Goal: Information Seeking & Learning: Learn about a topic

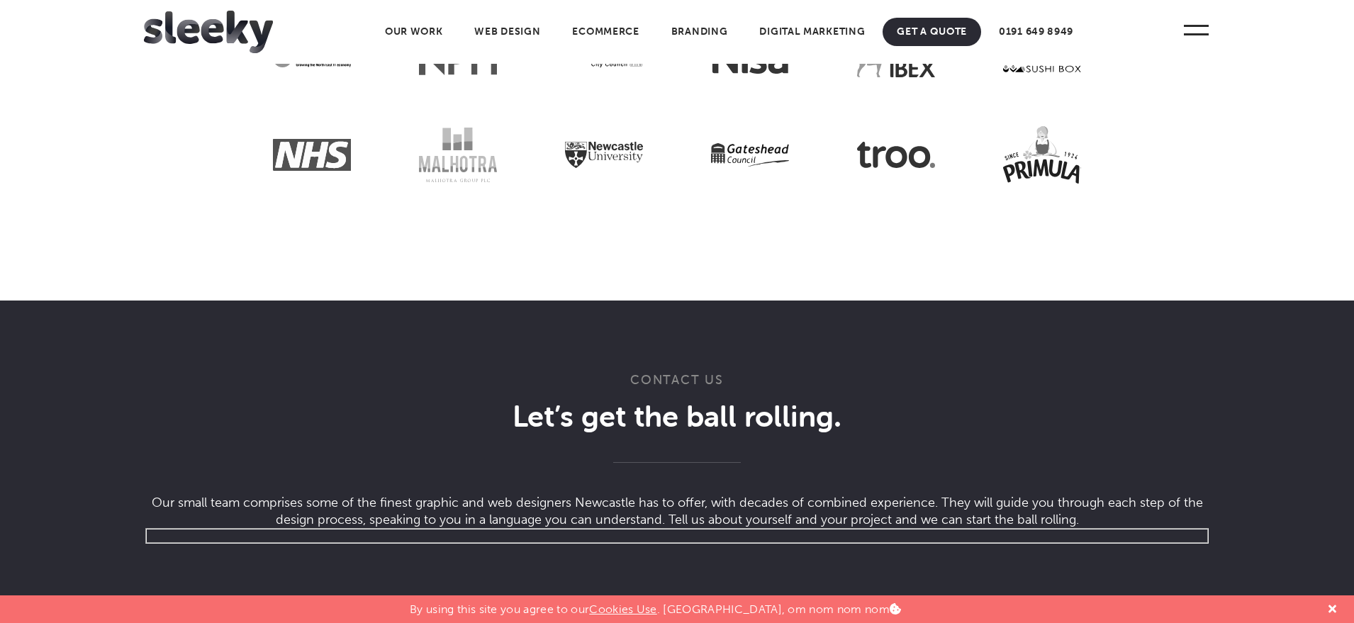
scroll to position [4443, 0]
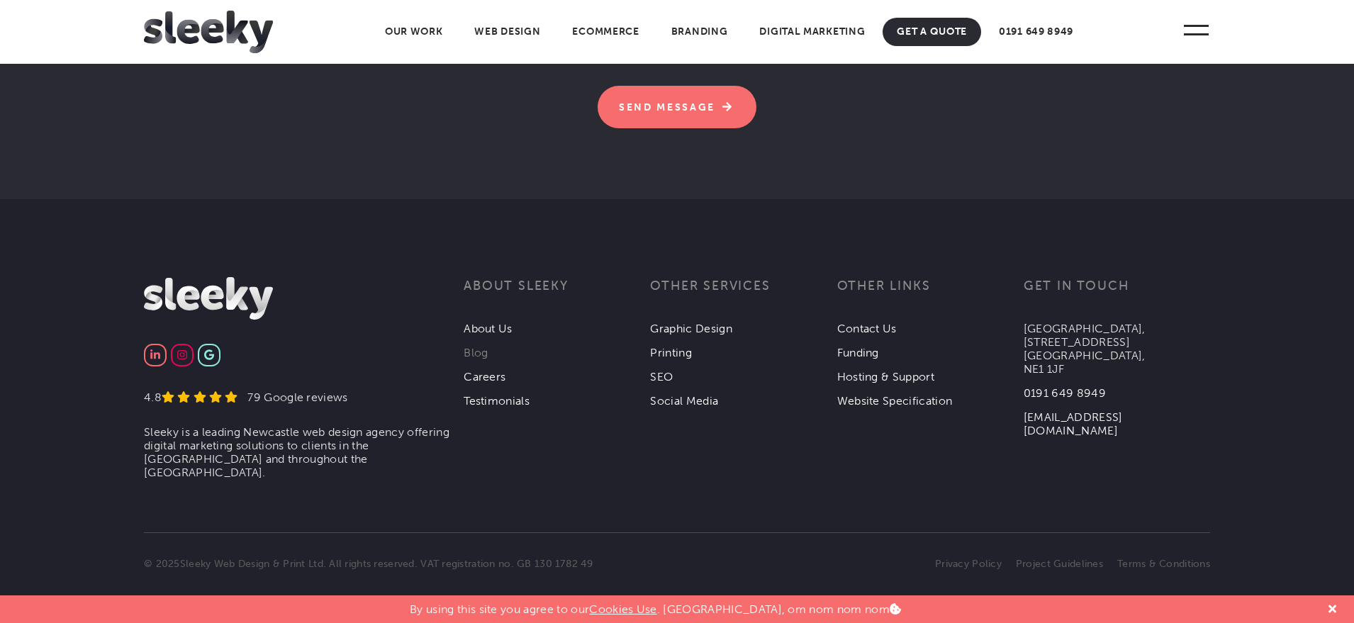
click at [473, 349] on link "Blog" at bounding box center [476, 352] width 24 height 13
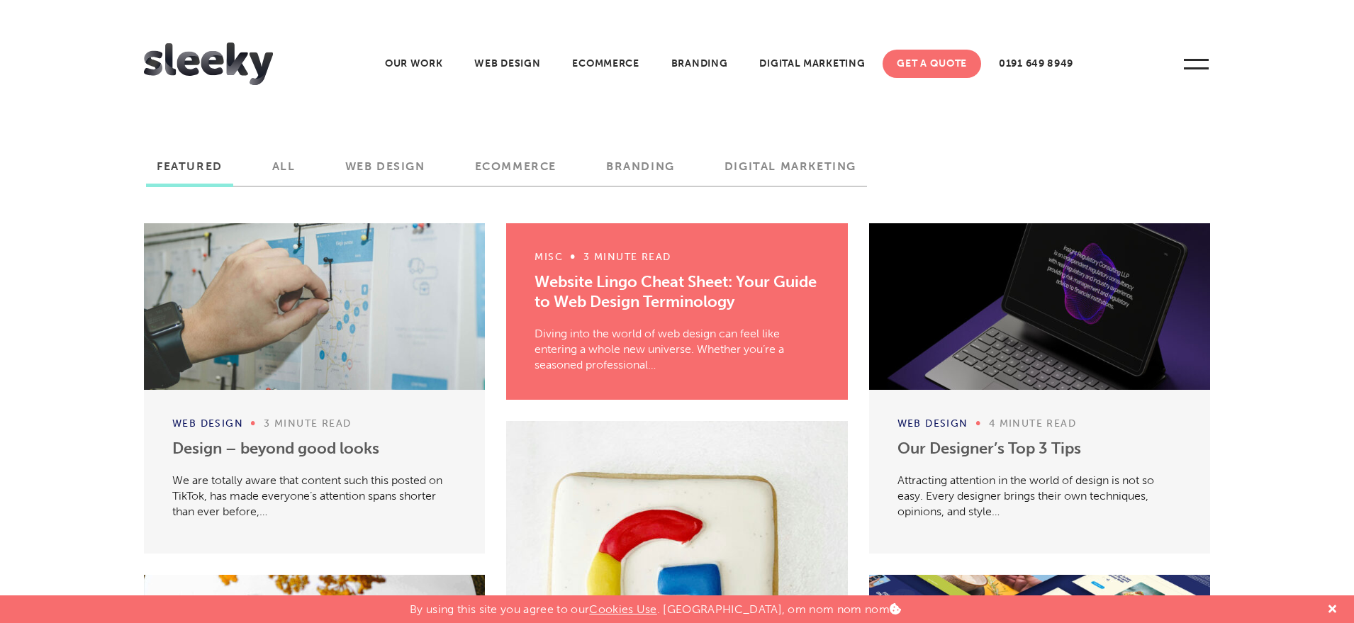
click at [281, 165] on label "All" at bounding box center [284, 171] width 45 height 24
click at [0, 0] on input "All" at bounding box center [0, 0] width 0 height 0
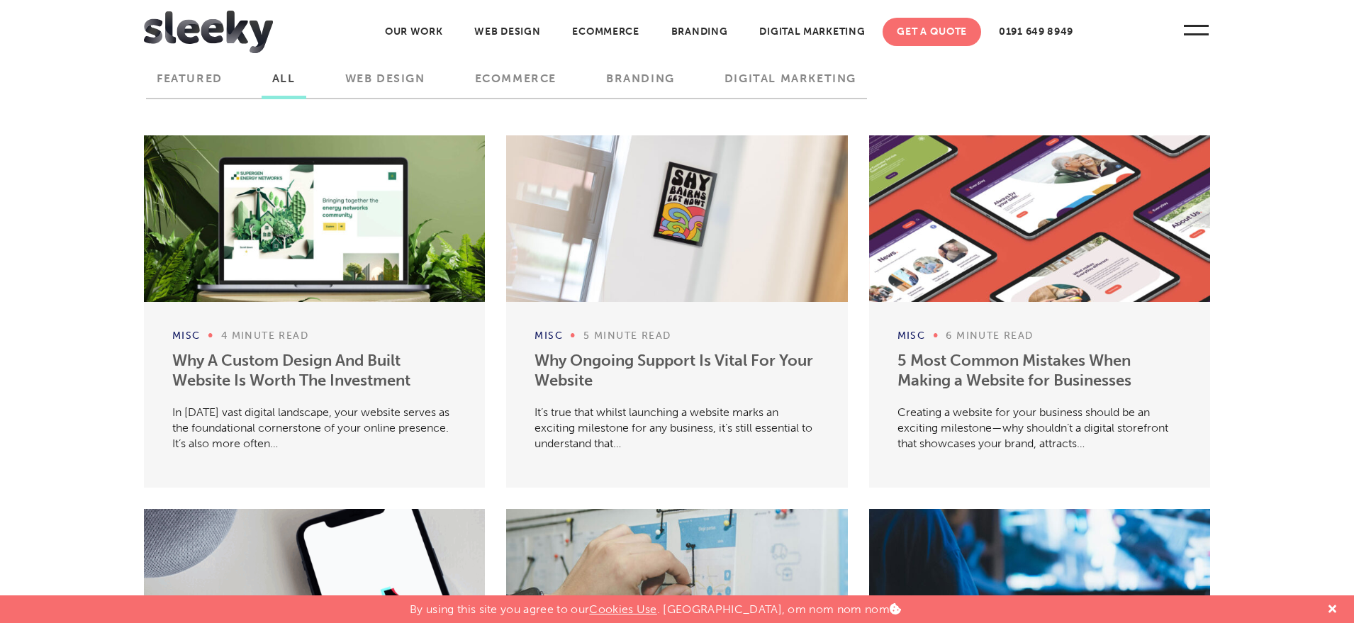
scroll to position [82, 0]
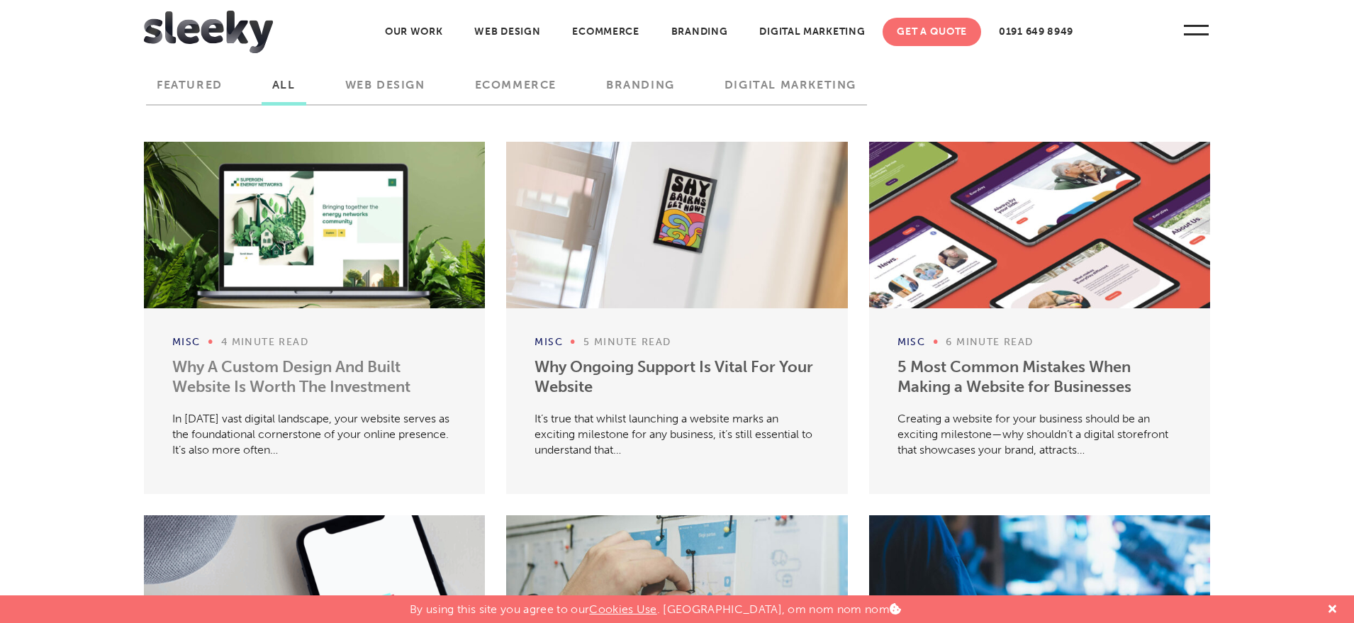
click at [321, 368] on link "Why A Custom Design And Built Website Is Worth The Investment" at bounding box center [291, 376] width 238 height 39
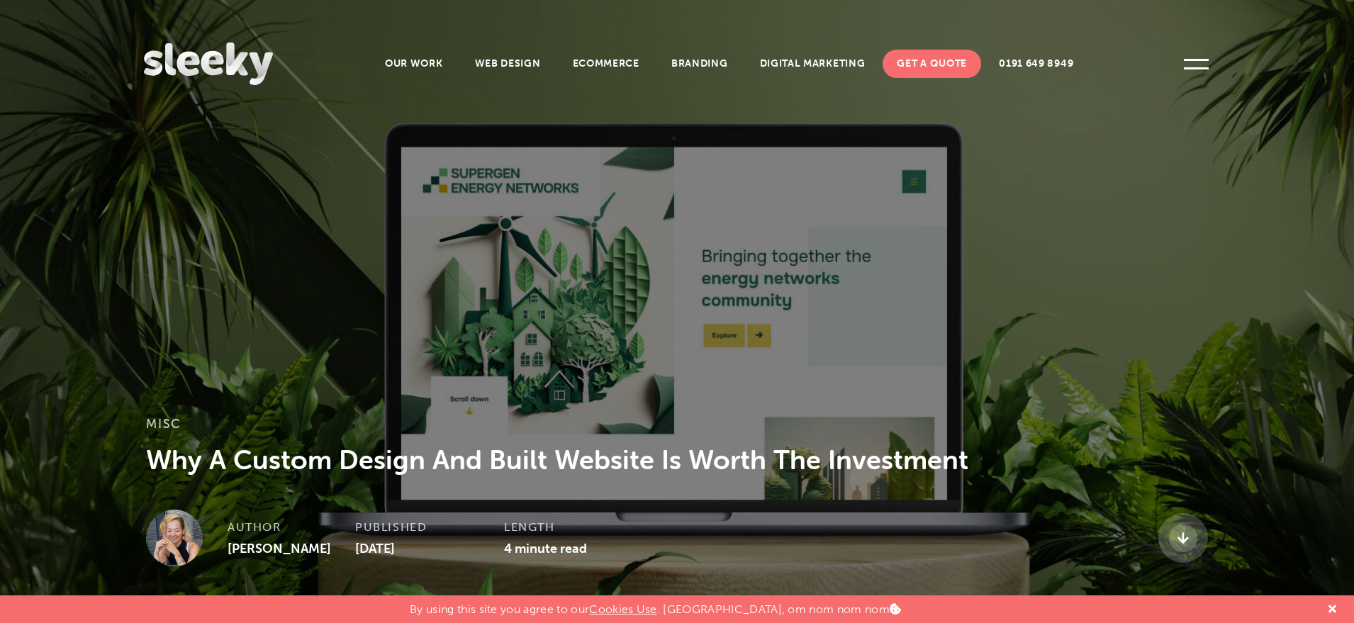
click at [248, 57] on img at bounding box center [208, 64] width 129 height 43
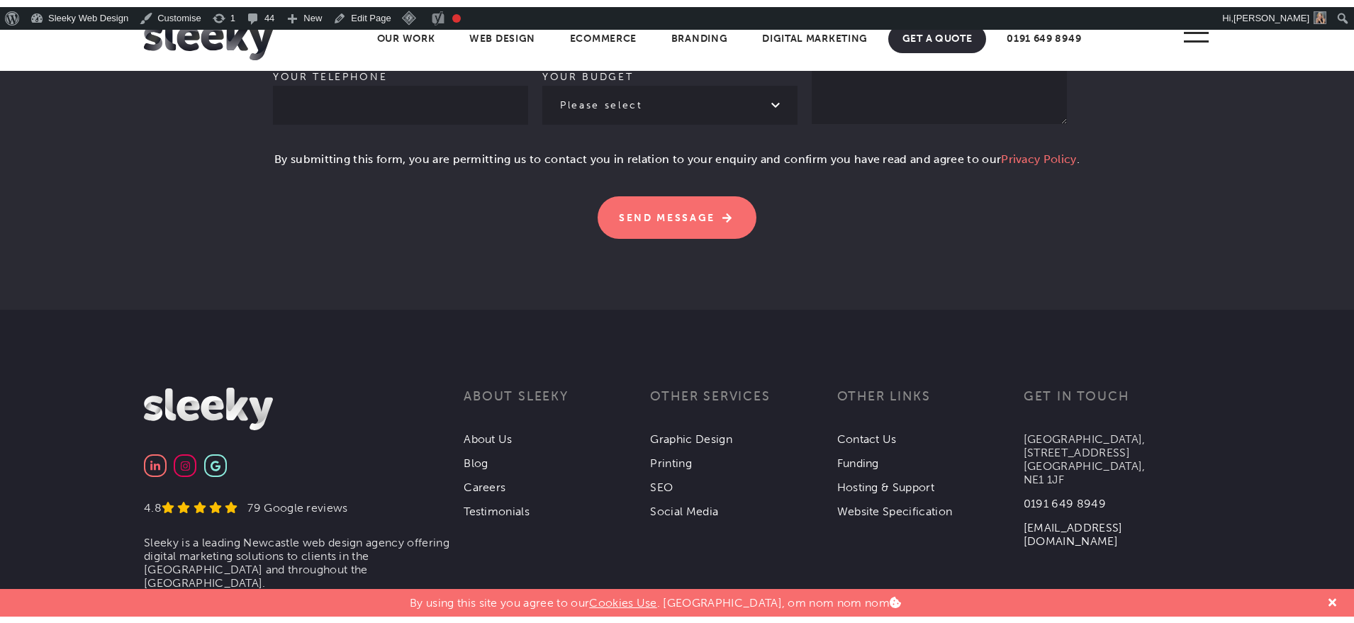
scroll to position [3707, 0]
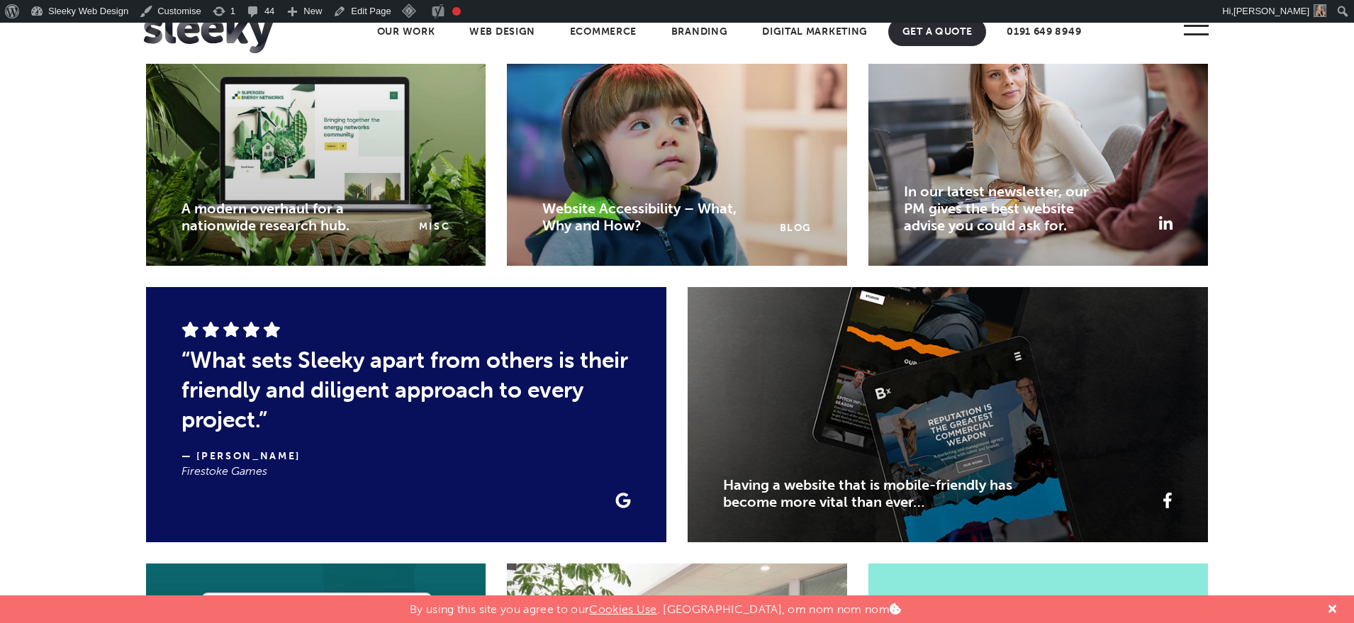
scroll to position [2162, 0]
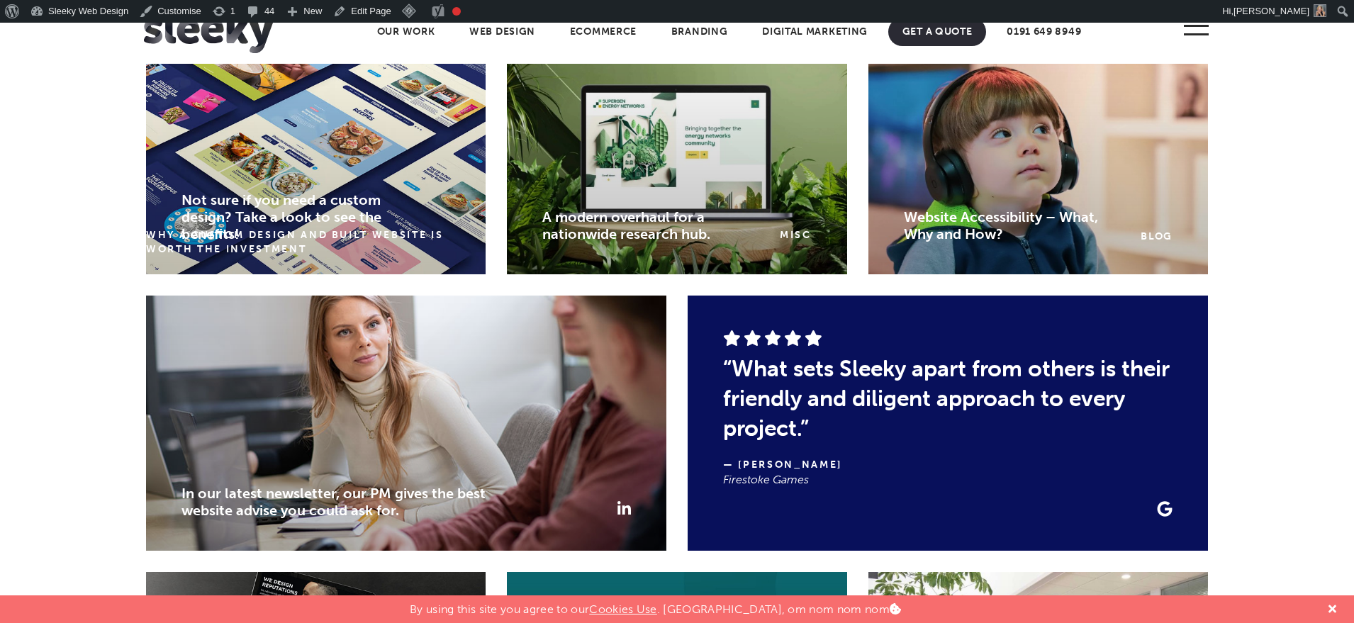
scroll to position [2184, 0]
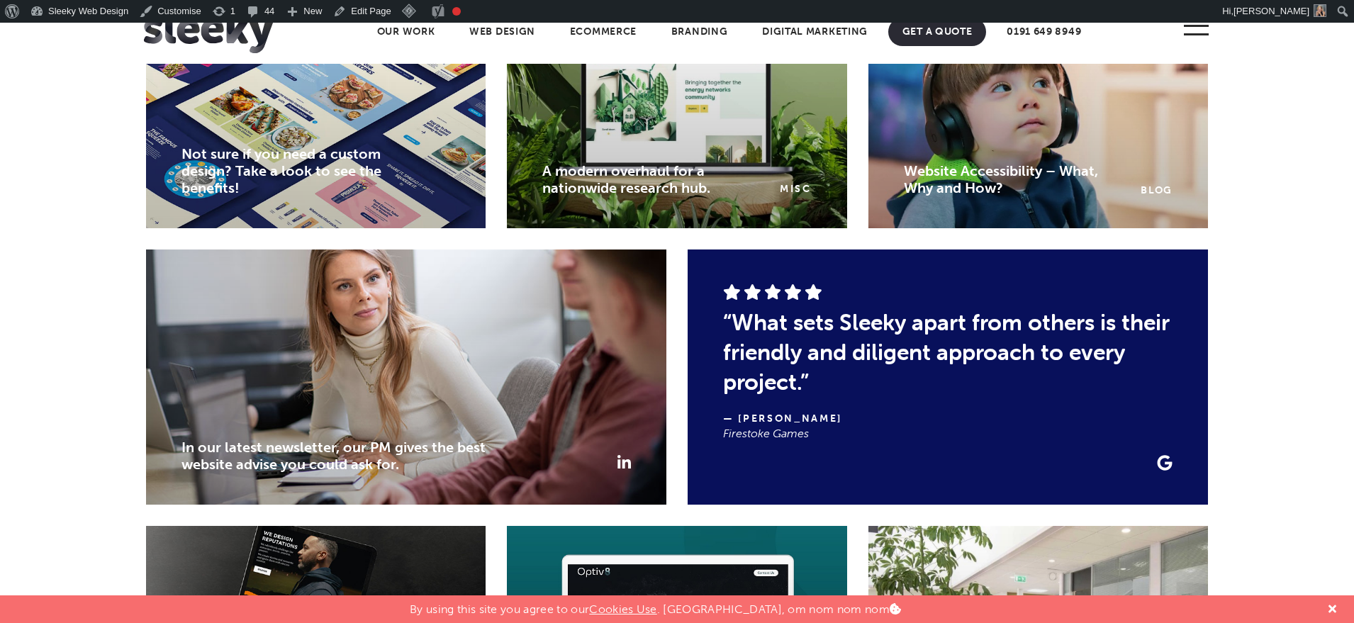
scroll to position [2356, 0]
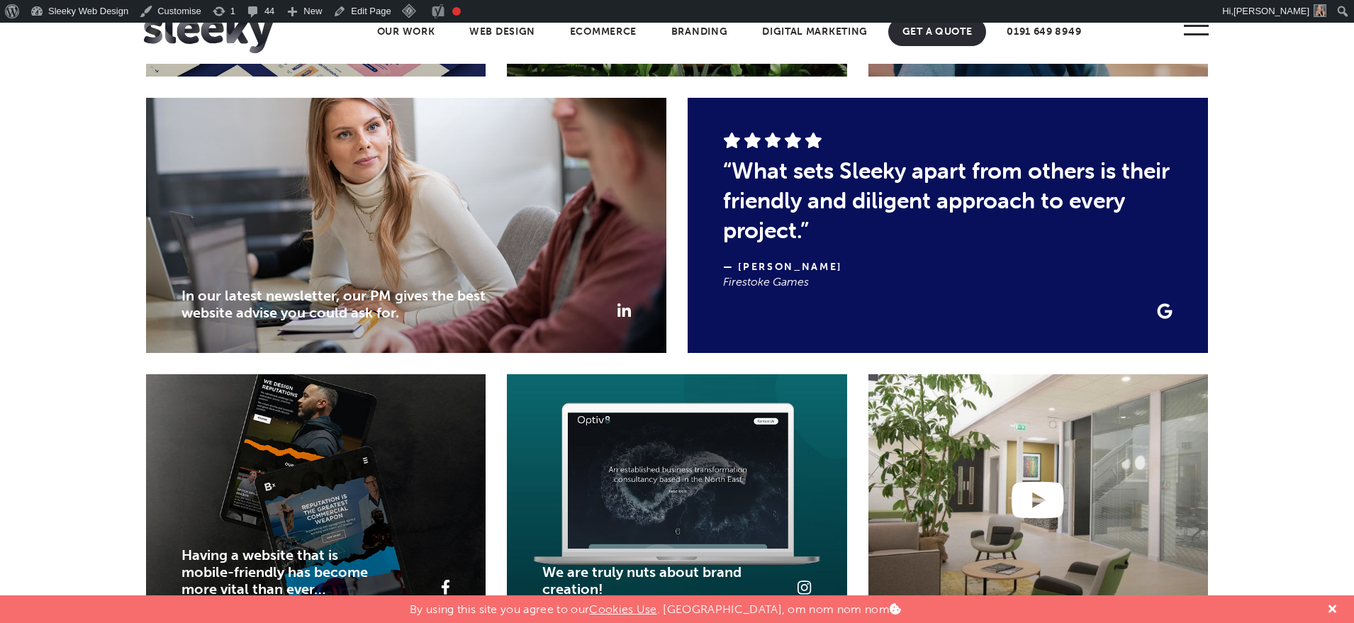
scroll to position [2280, 0]
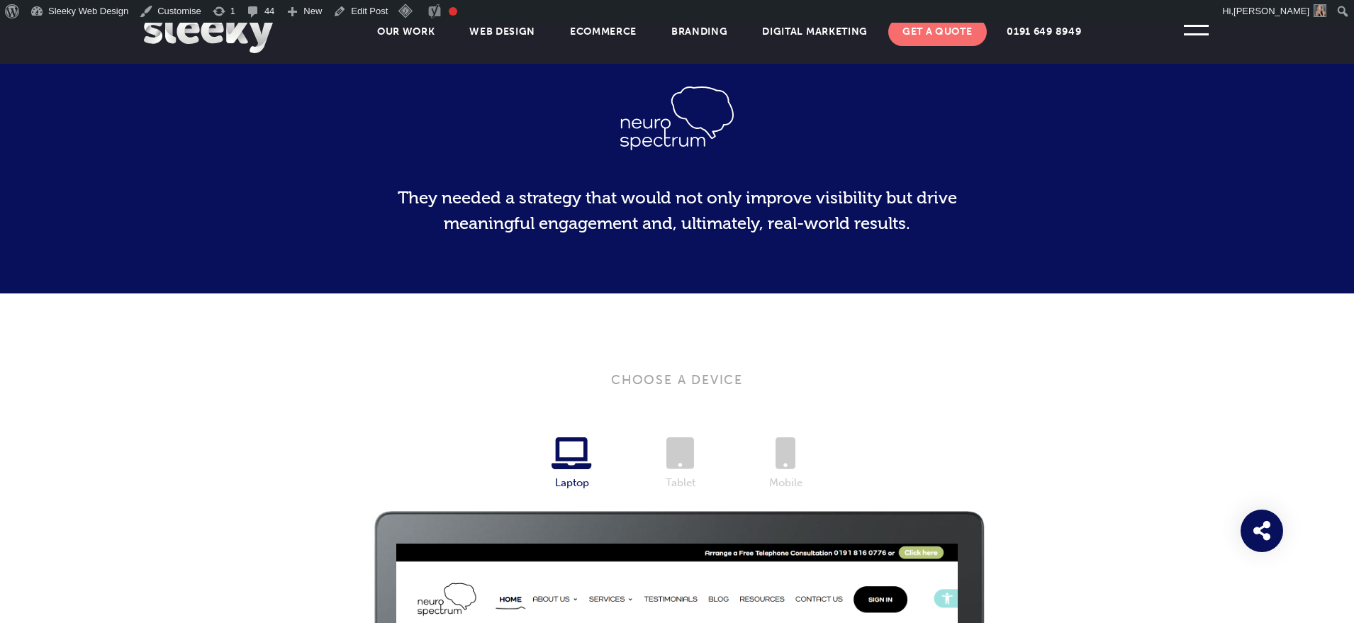
scroll to position [656, 0]
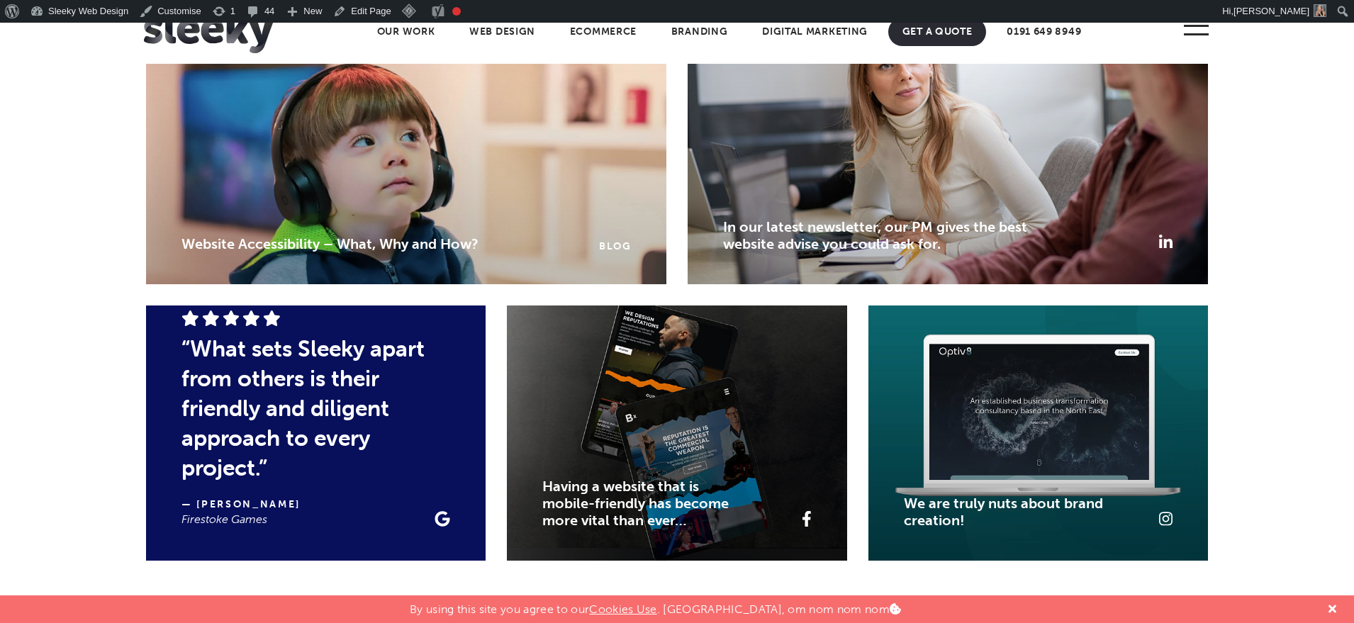
scroll to position [2447, 0]
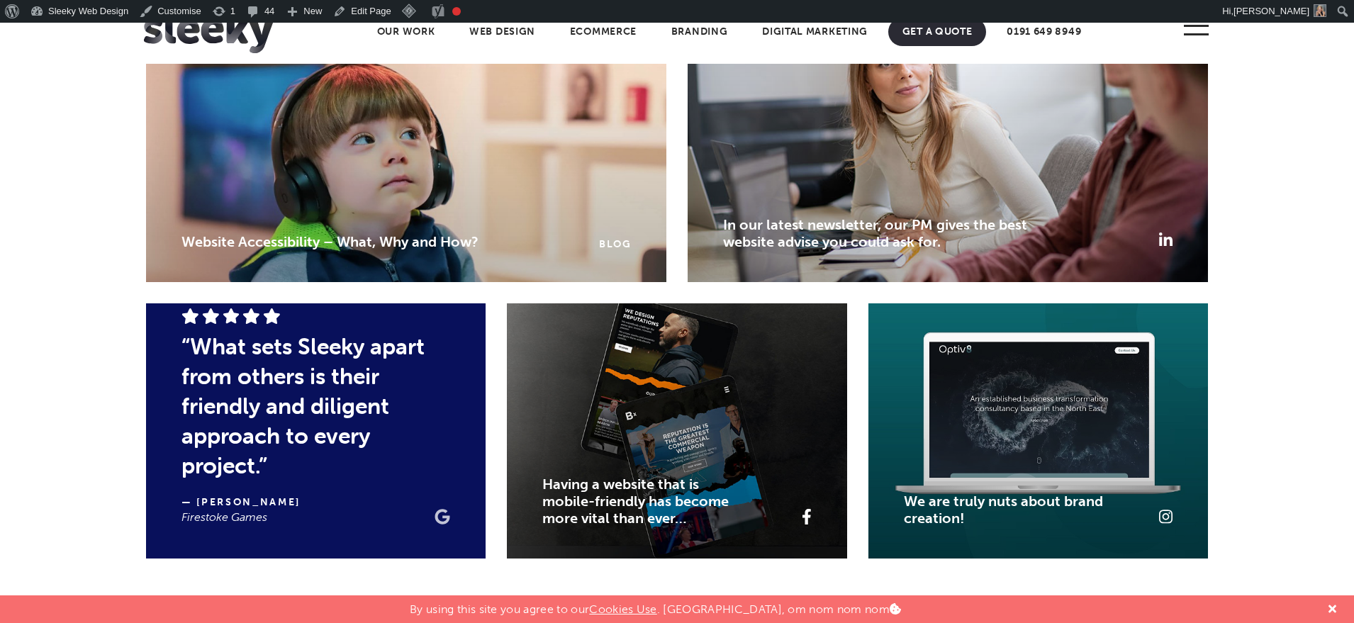
click at [434, 524] on icon at bounding box center [442, 517] width 16 height 16
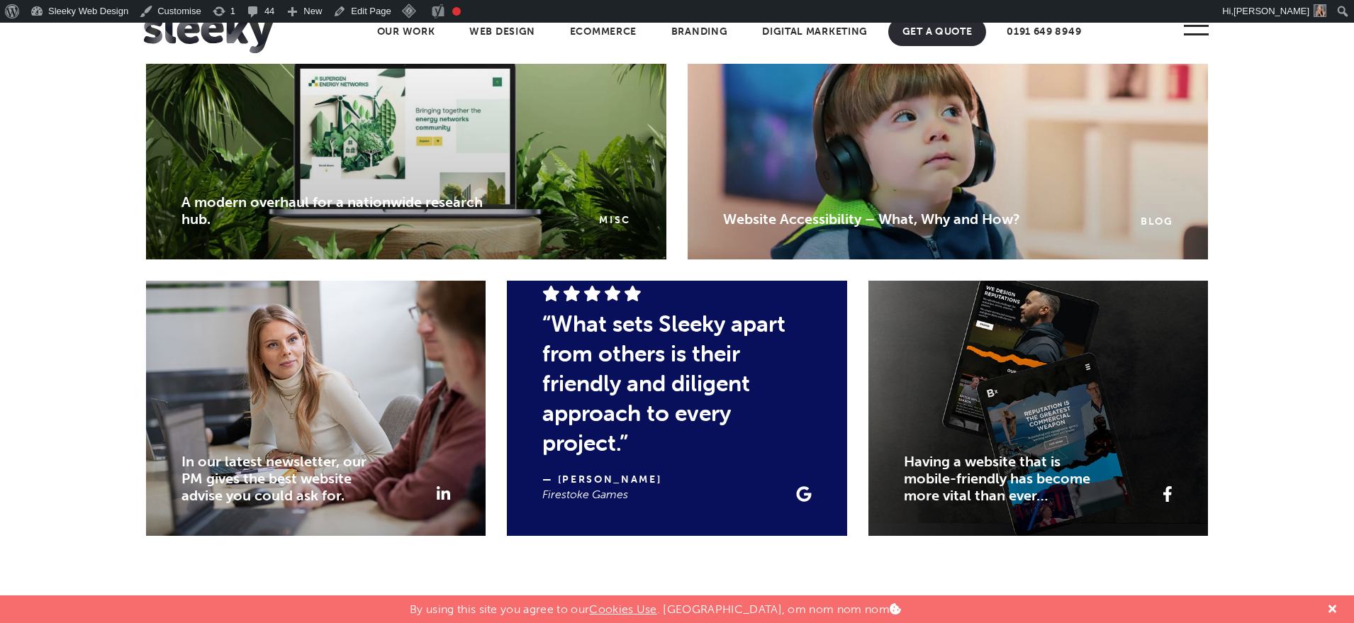
scroll to position [2470, 0]
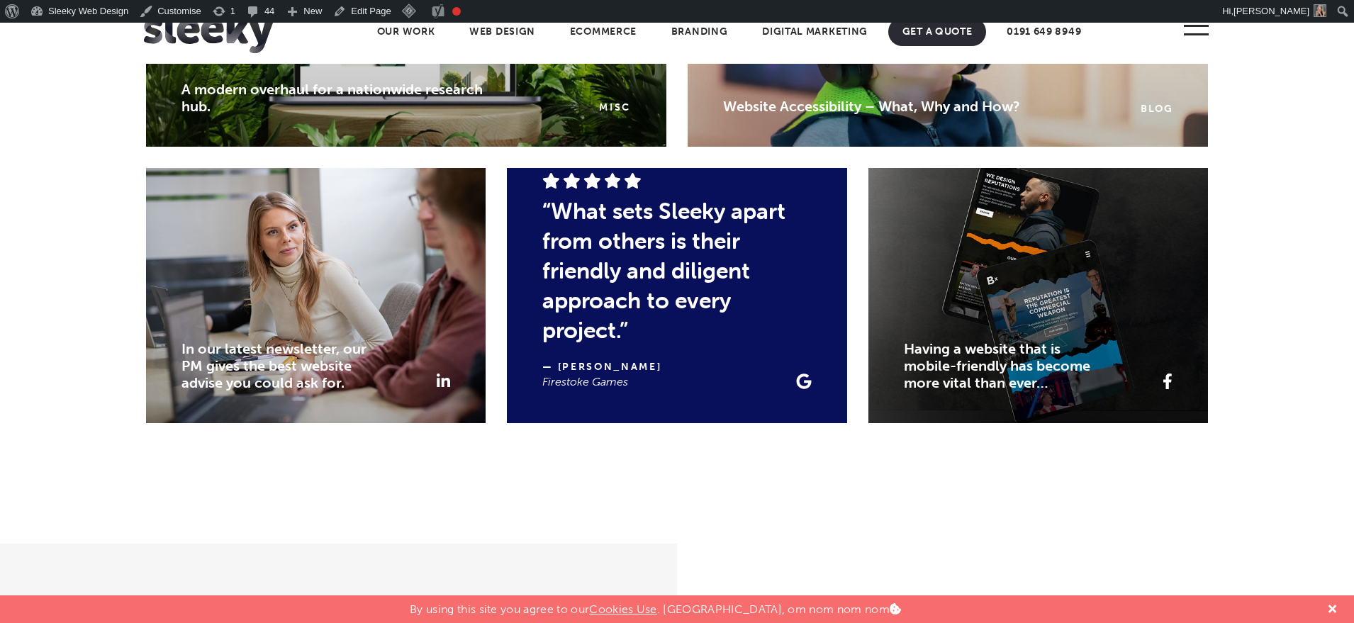
scroll to position [2492, 0]
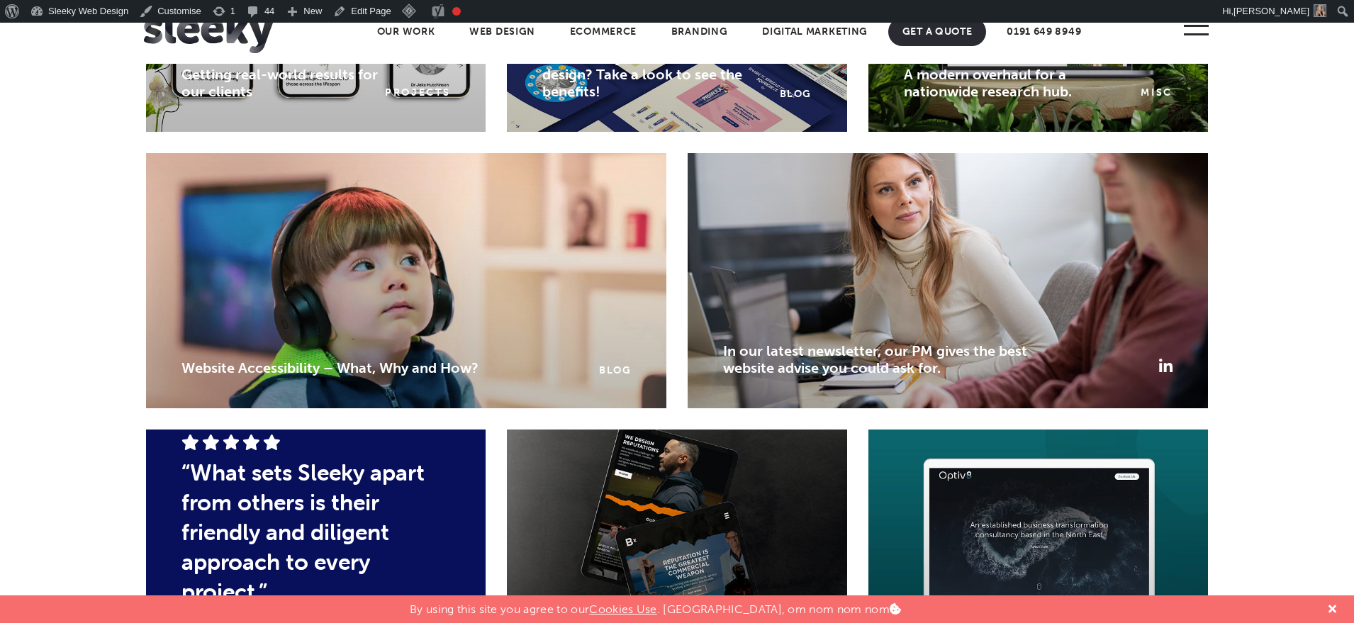
scroll to position [2110, 0]
